Goal: Information Seeking & Learning: Learn about a topic

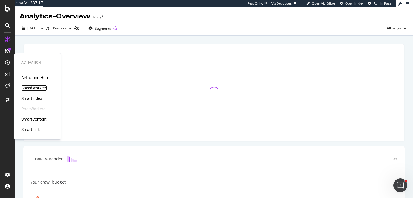
click at [32, 89] on div "SpeedWorkers" at bounding box center [34, 88] width 26 height 6
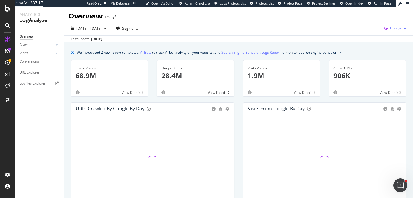
click at [398, 30] on span "Google" at bounding box center [396, 28] width 12 height 5
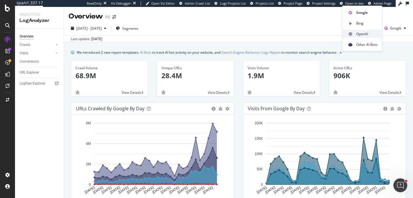
click at [373, 35] on span "OpenAI" at bounding box center [366, 33] width 21 height 5
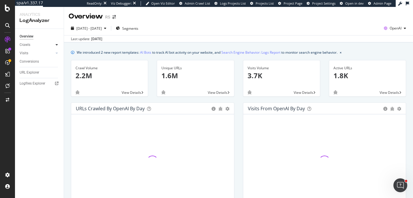
click at [57, 45] on icon at bounding box center [57, 44] width 2 height 3
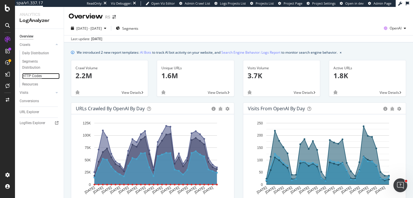
click at [35, 77] on div "HTTP Codes" at bounding box center [32, 76] width 20 height 6
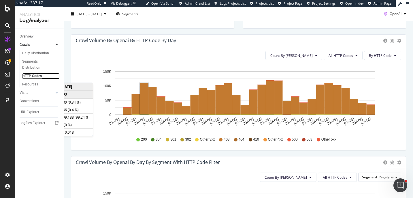
scroll to position [172, 0]
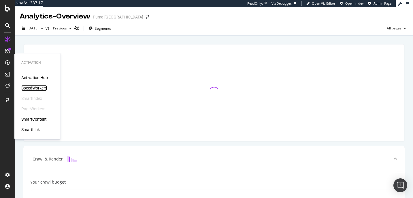
click at [27, 86] on div "SpeedWorkers" at bounding box center [34, 88] width 26 height 6
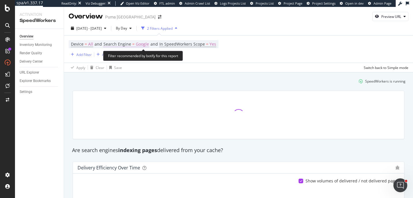
click at [136, 45] on span "Google" at bounding box center [142, 44] width 13 height 8
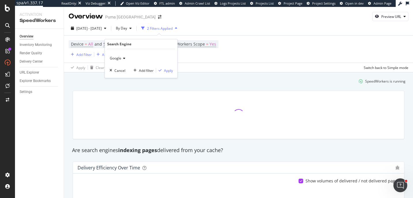
click at [122, 59] on icon at bounding box center [123, 57] width 4 height 3
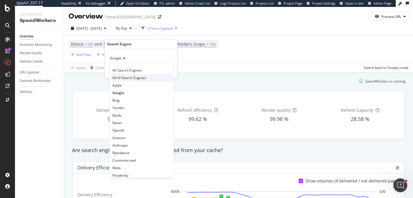
click at [137, 80] on div "All AI Search Engines" at bounding box center [142, 77] width 62 height 7
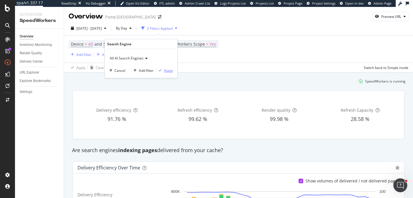
click at [163, 71] on div "button" at bounding box center [160, 70] width 8 height 3
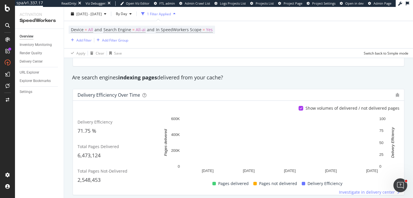
scroll to position [66, 0]
